Goal: Information Seeking & Learning: Understand process/instructions

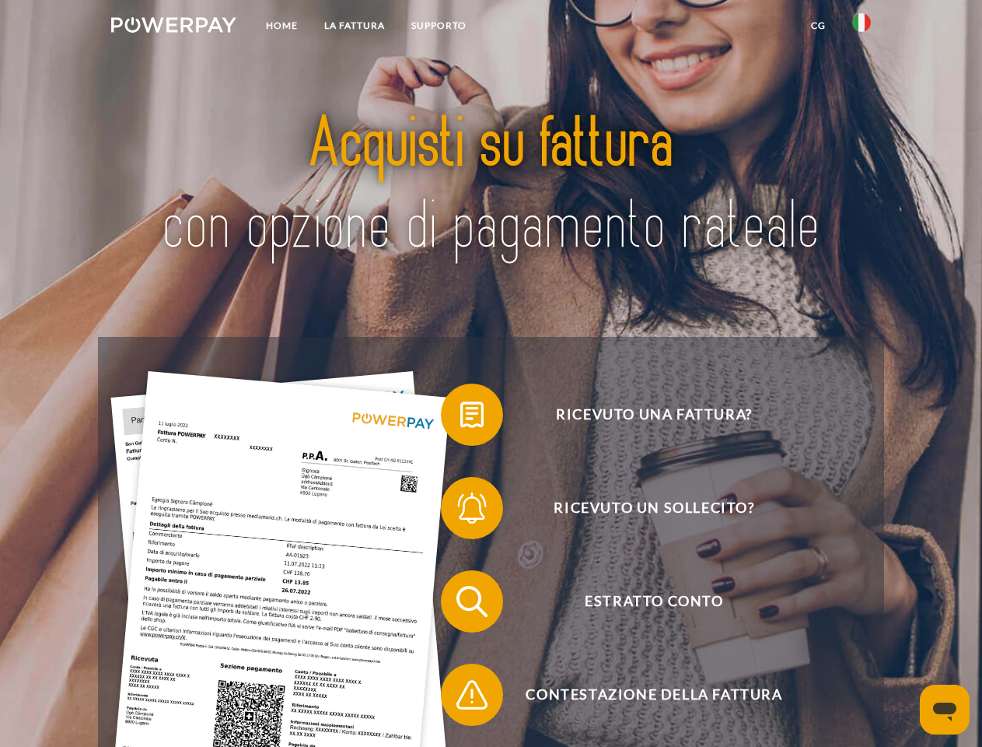
click at [173, 27] on img at bounding box center [173, 25] width 125 height 16
click at [862, 27] on img at bounding box center [862, 22] width 19 height 19
click at [818, 26] on link "CG" at bounding box center [818, 26] width 41 height 28
click at [460, 418] on span at bounding box center [449, 415] width 78 height 78
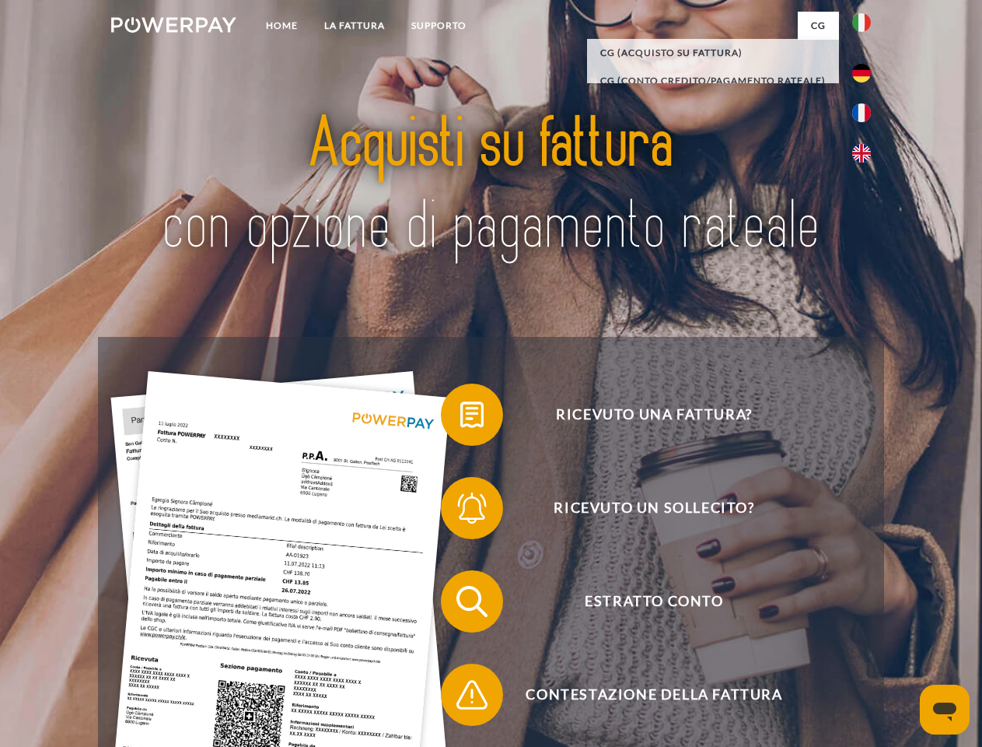
click at [460, 511] on span at bounding box center [449, 508] width 78 height 78
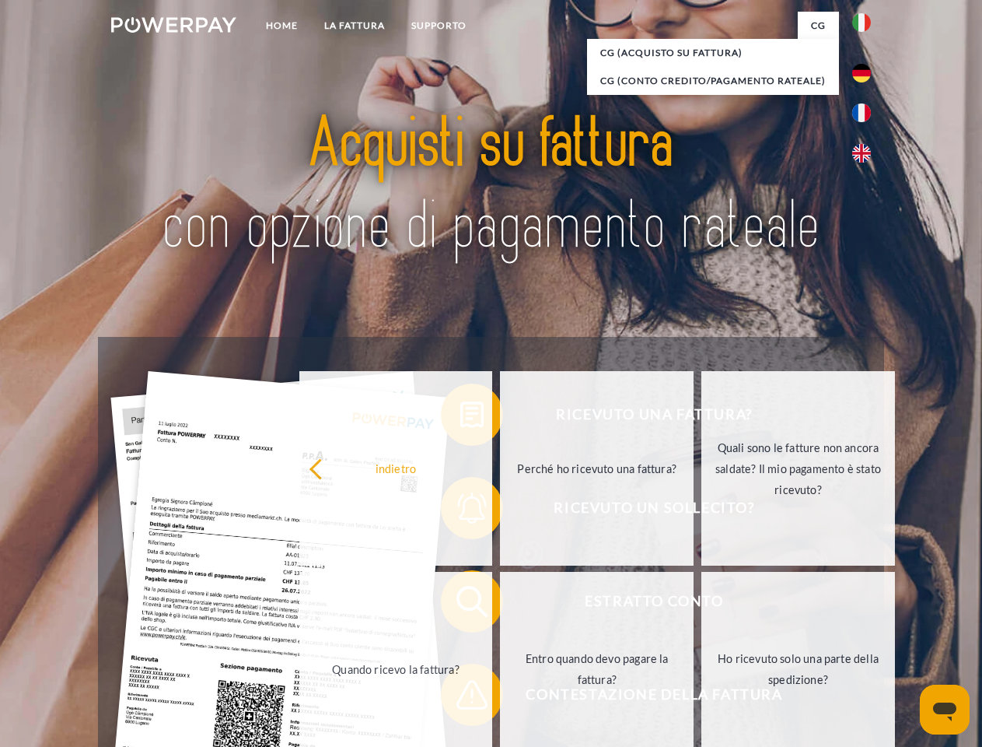
click at [500, 604] on link "Entro quando devo pagare la fattura?" at bounding box center [597, 669] width 194 height 194
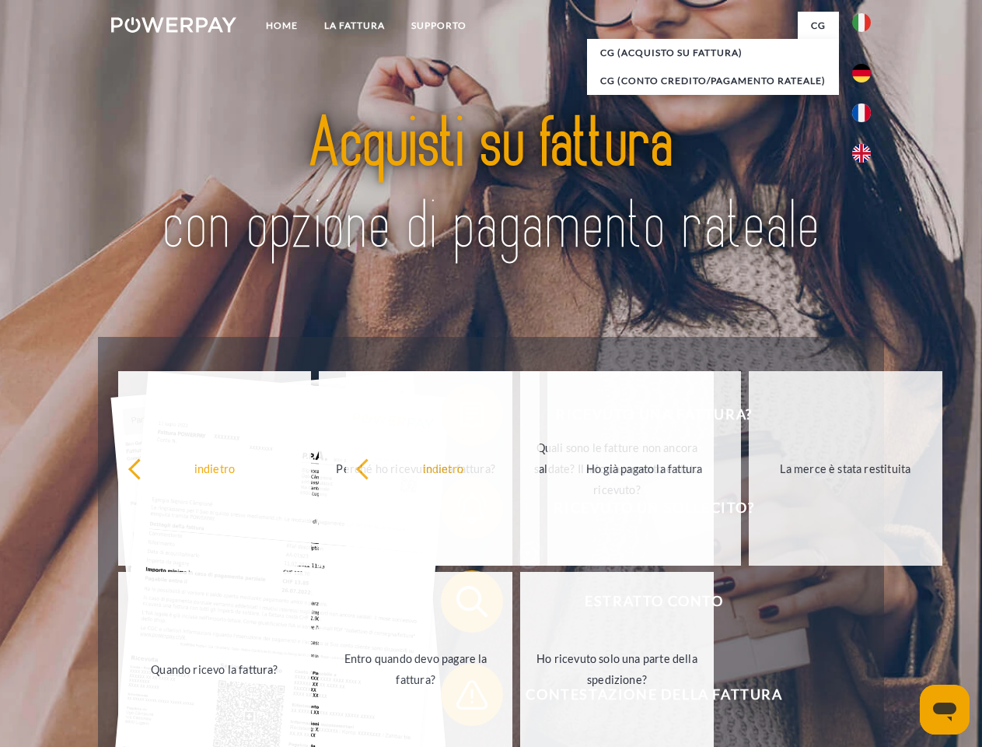
click at [460, 698] on span at bounding box center [449, 695] width 78 height 78
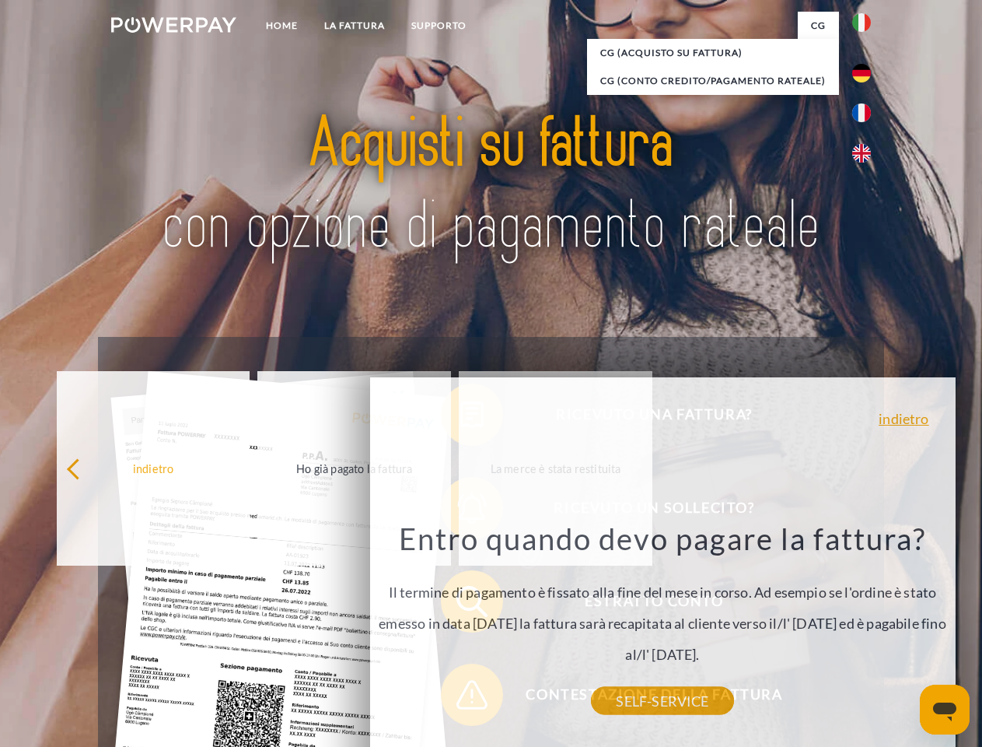
click at [945, 709] on icon "Apri finestra di messaggistica" at bounding box center [944, 711] width 23 height 19
